Goal: Task Accomplishment & Management: Manage account settings

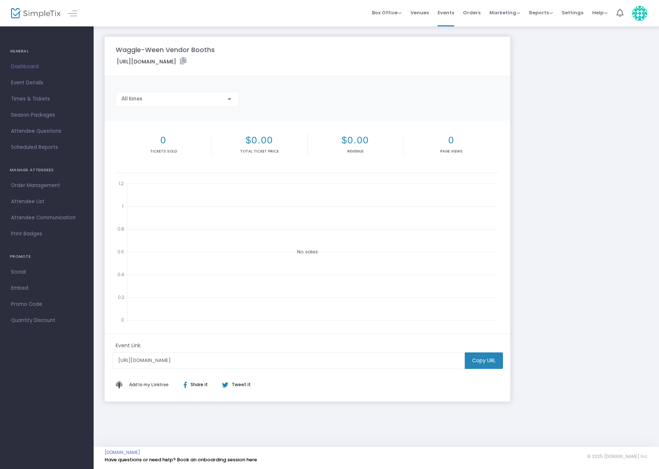
click at [571, 177] on div "Waggle-Ween Vendor Booths [URL][DOMAIN_NAME] Copy All times 0 Tickets sold $0.0…" at bounding box center [376, 219] width 550 height 365
click at [566, 215] on div "Waggle-Ween Vendor Booths [URL][DOMAIN_NAME] Copy All times 0 Tickets sold $0.0…" at bounding box center [376, 219] width 550 height 365
click at [26, 82] on span "Event Details" at bounding box center [47, 83] width 72 height 10
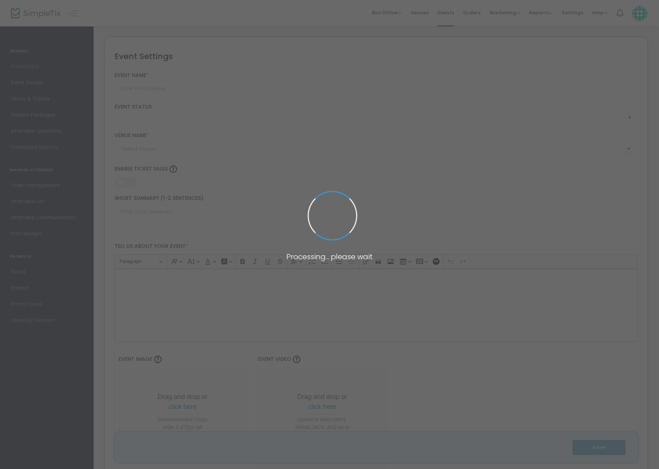
type input "Waggle-Ween Vendor Booths"
type textarea "Waggle-Ween booth reservation"
type input "8.2500 %"
type input "Buy Tickets"
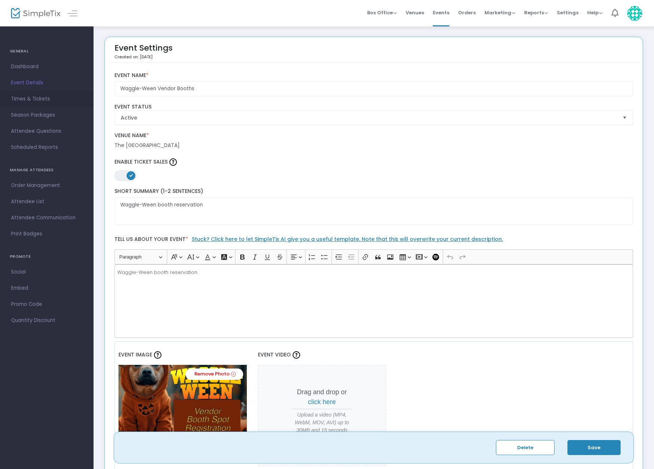
click at [27, 101] on span "Times & Tickets" at bounding box center [47, 99] width 72 height 10
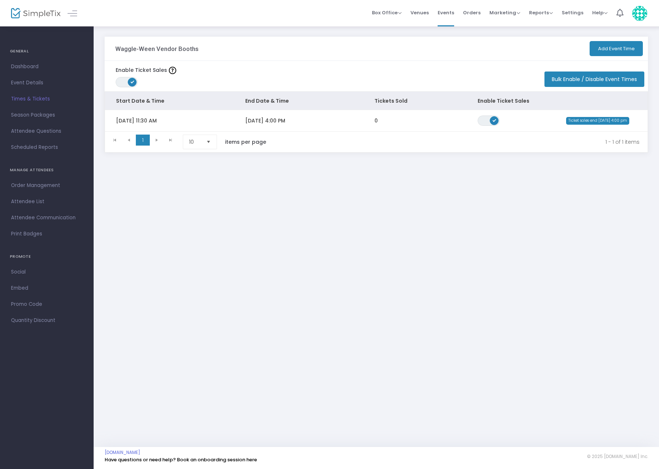
click at [611, 50] on button "Add Event Time" at bounding box center [615, 48] width 53 height 15
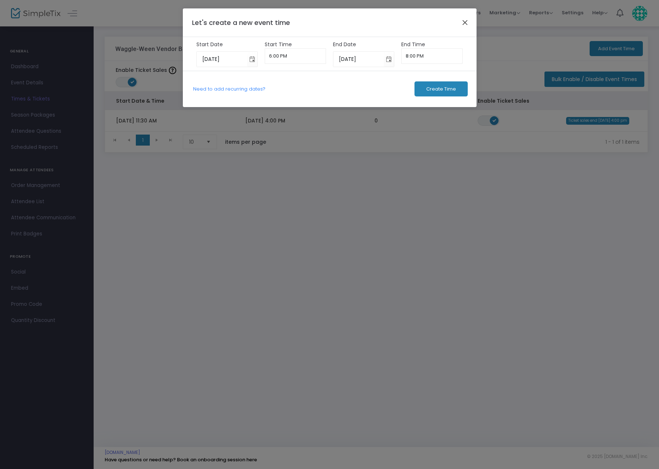
click at [465, 23] on button "Close" at bounding box center [465, 23] width 10 height 10
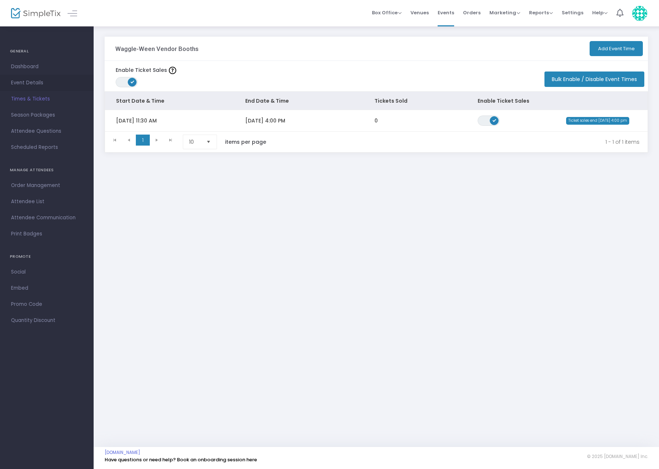
click at [34, 80] on span "Event Details" at bounding box center [47, 83] width 72 height 10
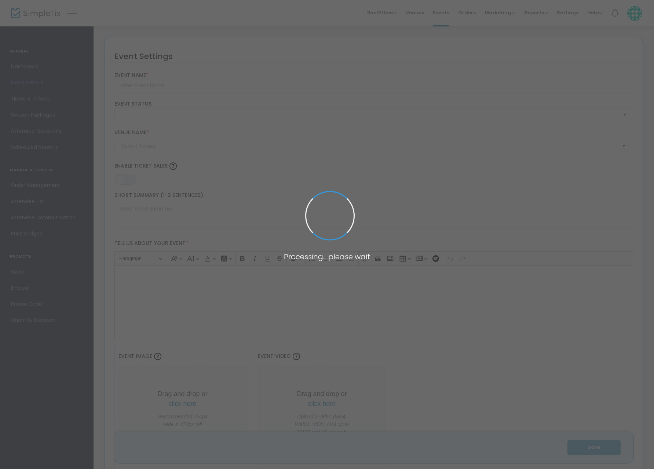
type input "Waggle-Ween Vendor Booths"
type textarea "Waggle-Ween booth reservation"
type input "8.2500 %"
type input "Buy Tickets"
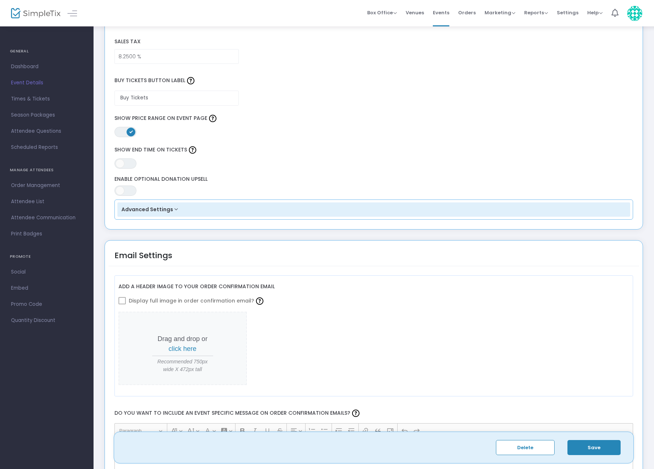
scroll to position [542, 0]
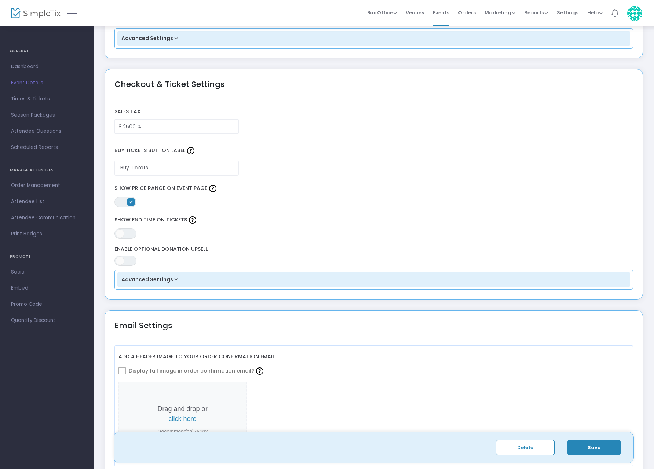
click at [166, 279] on button "Advanced Settings" at bounding box center [373, 280] width 513 height 15
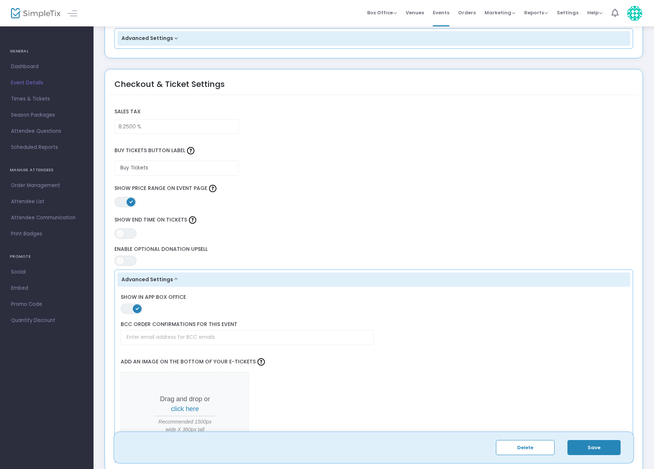
click at [166, 279] on button "Advanced Settings" at bounding box center [373, 280] width 513 height 15
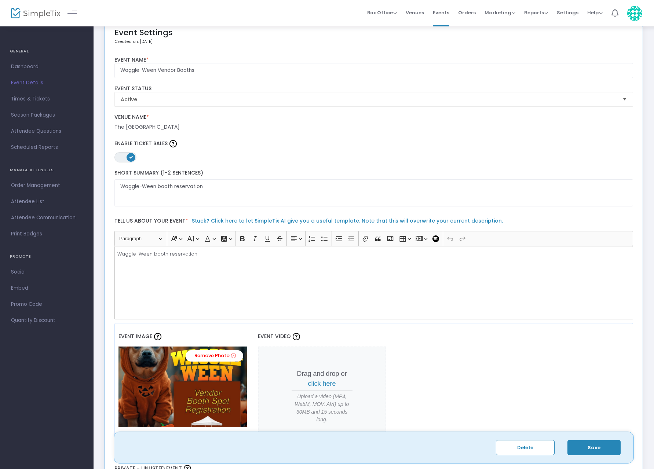
scroll to position [14, 0]
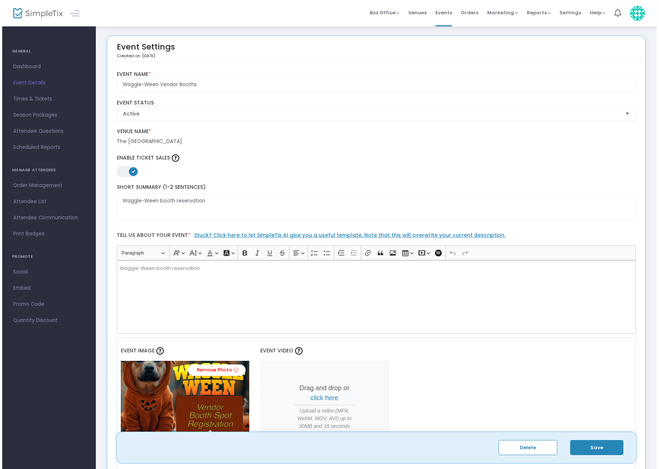
scroll to position [0, 0]
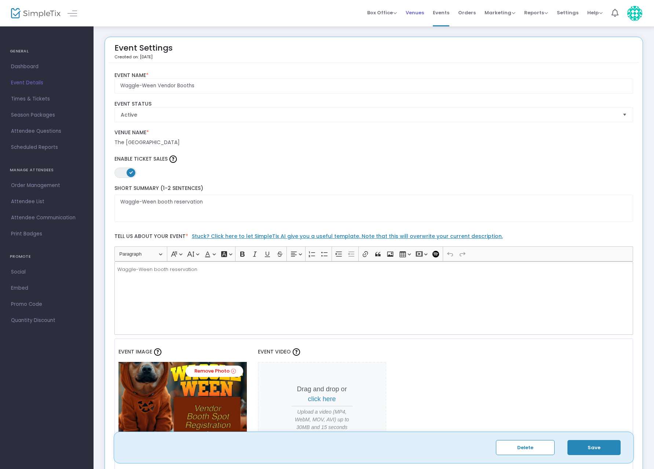
click at [423, 12] on span "Venues" at bounding box center [415, 12] width 18 height 19
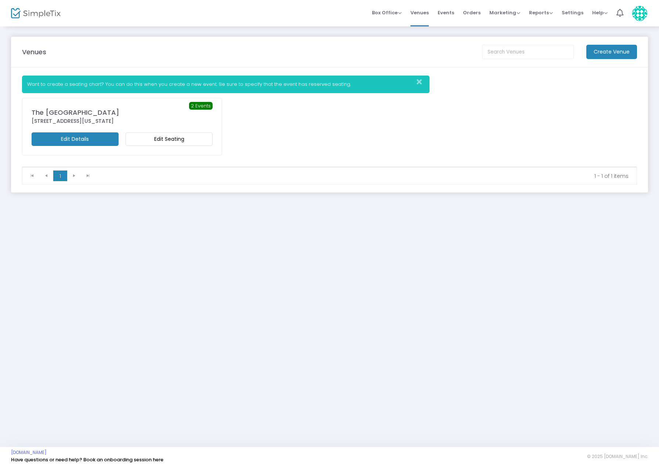
click at [168, 143] on m-button "Edit Seating" at bounding box center [168, 139] width 87 height 14
